Goal: Task Accomplishment & Management: Manage account settings

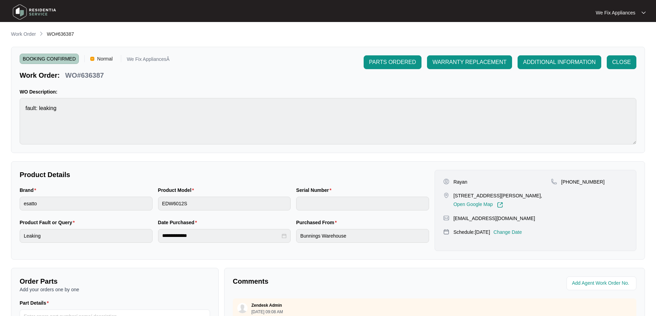
click at [45, 13] on img at bounding box center [34, 12] width 48 height 21
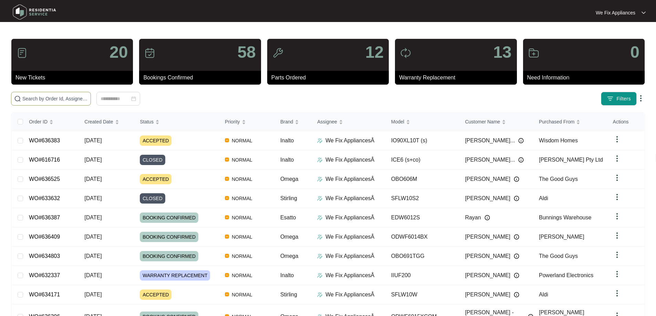
paste input "636525"
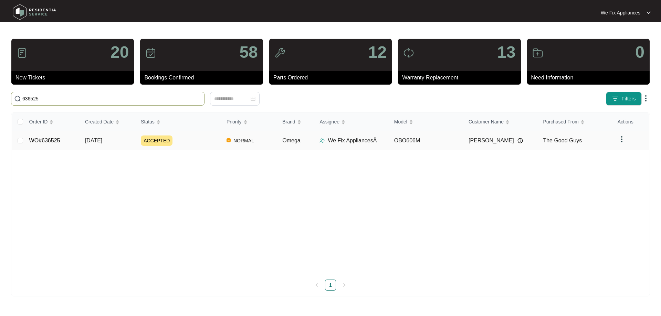
type input "636525"
click at [51, 141] on link "WO#636525" at bounding box center [44, 141] width 31 height 6
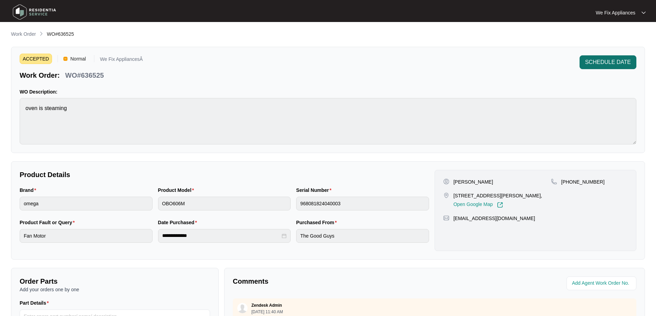
click at [606, 65] on span "SCHEDULE DATE" at bounding box center [608, 62] width 46 height 8
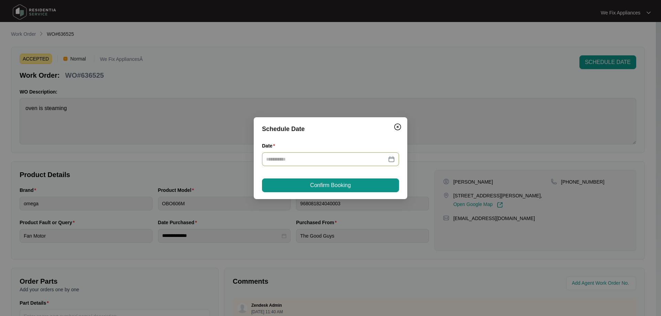
click at [318, 154] on div at bounding box center [330, 160] width 137 height 14
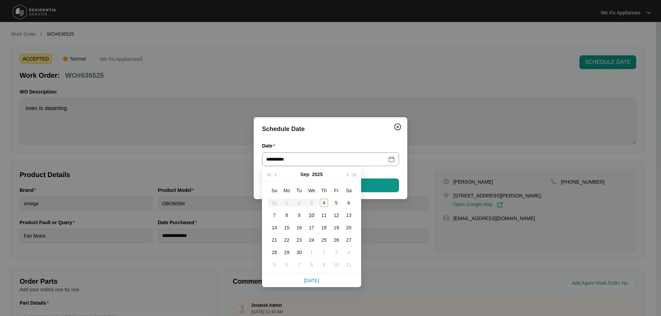
type input "**********"
click at [313, 215] on div "10" at bounding box center [311, 215] width 8 height 8
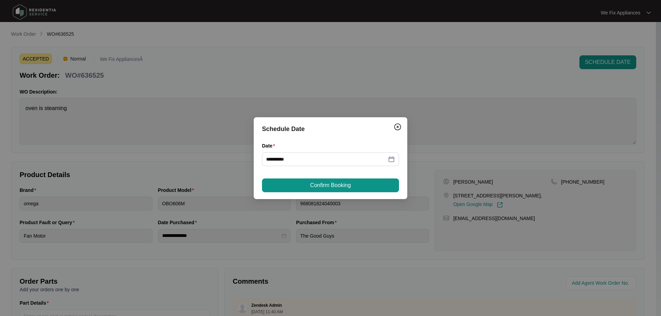
click at [314, 188] on span "Confirm Booking" at bounding box center [330, 185] width 41 height 8
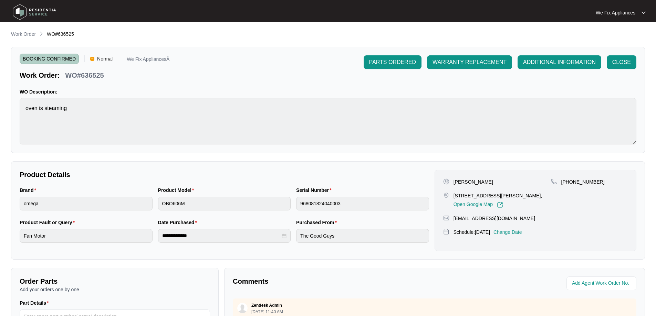
click at [522, 231] on p "Change Date" at bounding box center [507, 232] width 29 height 7
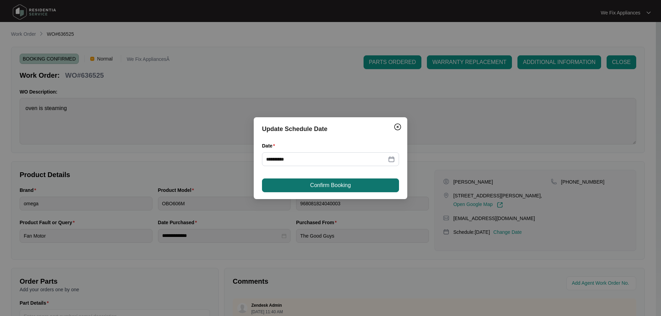
click at [374, 181] on button "Confirm Booking" at bounding box center [330, 186] width 137 height 14
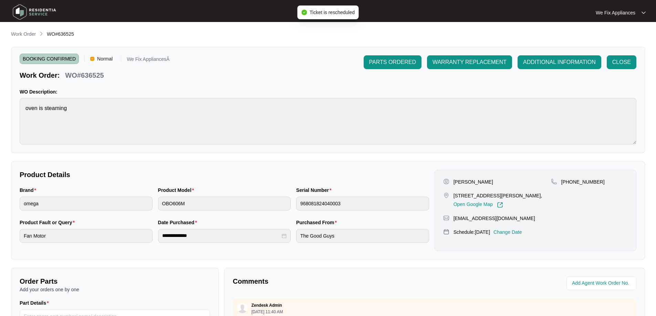
click at [33, 9] on img at bounding box center [34, 12] width 48 height 21
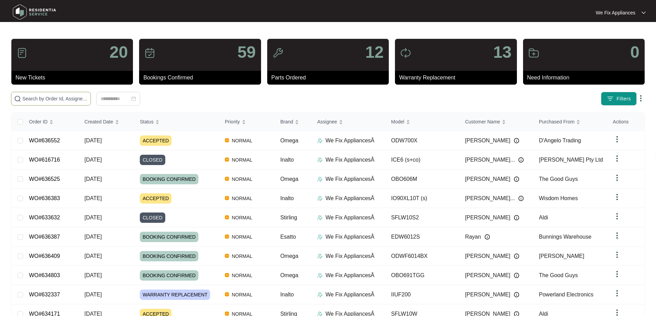
paste input "636552"
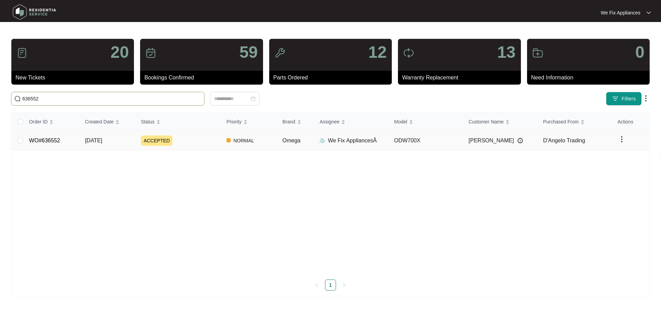
type input "636552"
click at [59, 143] on link "WO#636552" at bounding box center [44, 141] width 31 height 6
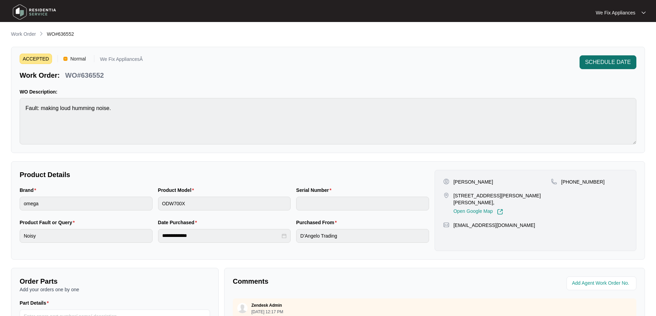
click at [606, 58] on button "SCHEDULE DATE" at bounding box center [607, 62] width 57 height 14
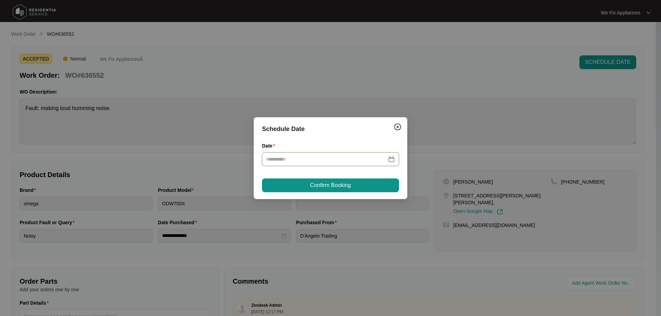
click at [324, 158] on input "Date" at bounding box center [326, 160] width 121 height 8
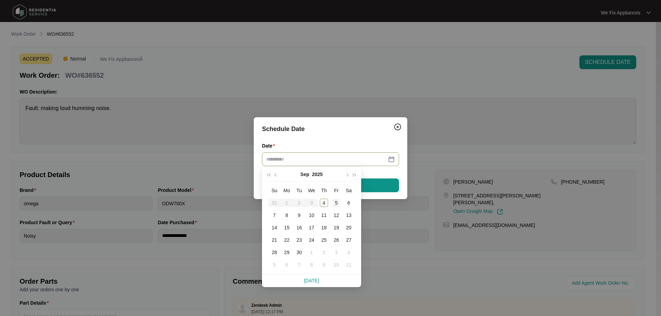
click at [339, 203] on div "5" at bounding box center [336, 203] width 8 height 8
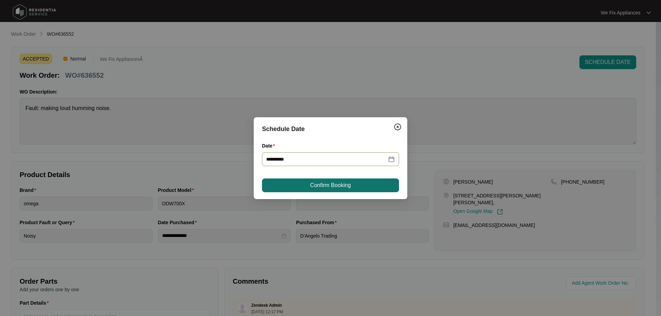
type input "**********"
click at [356, 185] on button "Confirm Booking" at bounding box center [330, 186] width 137 height 14
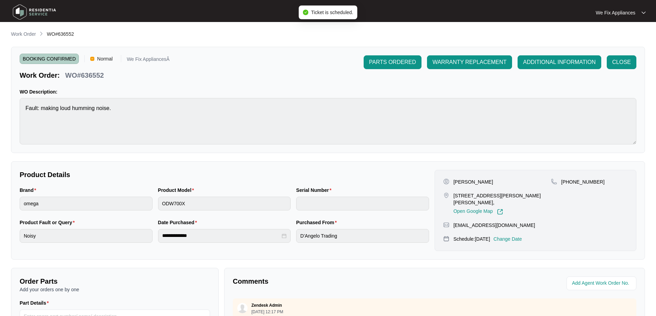
click at [39, 8] on img at bounding box center [34, 12] width 48 height 21
